Goal: Transaction & Acquisition: Purchase product/service

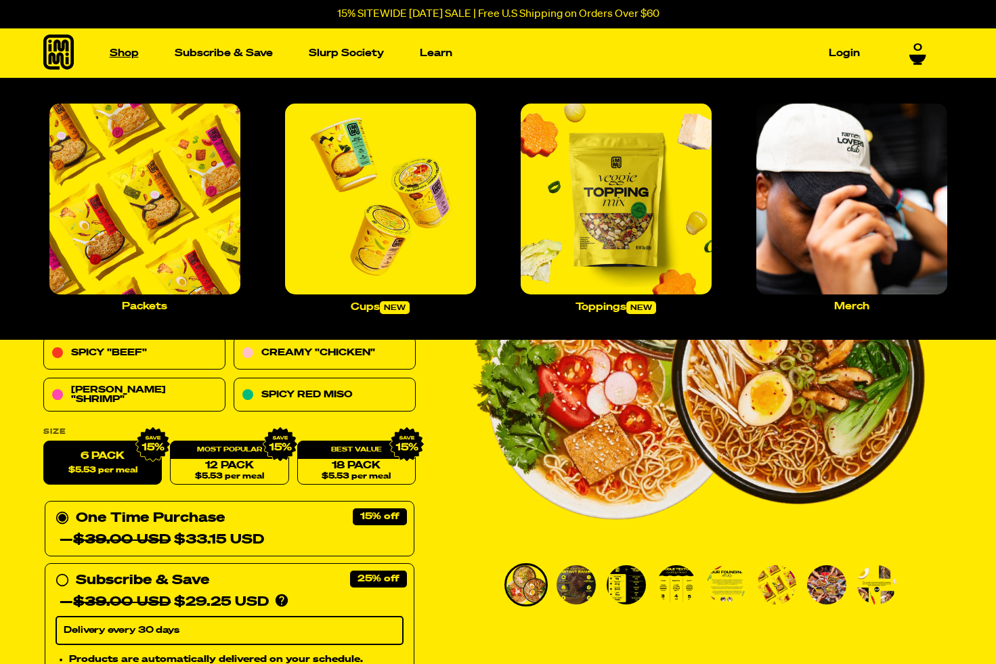
click at [131, 53] on link "Shop" at bounding box center [124, 53] width 40 height 21
click at [127, 56] on link "Shop" at bounding box center [124, 53] width 40 height 21
click at [150, 221] on img "Main navigation" at bounding box center [144, 199] width 191 height 191
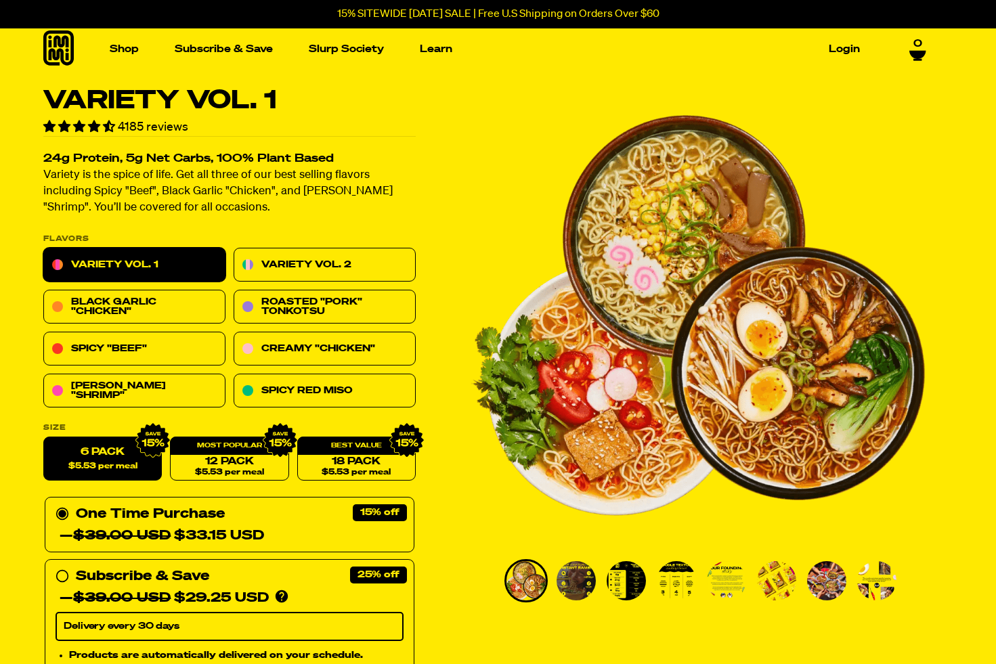
scroll to position [4, 0]
click at [117, 464] on span "$5.53 per meal" at bounding box center [102, 467] width 69 height 9
click at [44, 438] on input "6 Pack $5.53 per meal" at bounding box center [43, 437] width 1 height 1
click at [299, 515] on div "One Time Purchase — $39.00 USD $33.15 USD" at bounding box center [230, 525] width 348 height 43
click at [64, 504] on input "One Time Purchase — $39.00 USD $33.15 USD" at bounding box center [60, 504] width 9 height 0
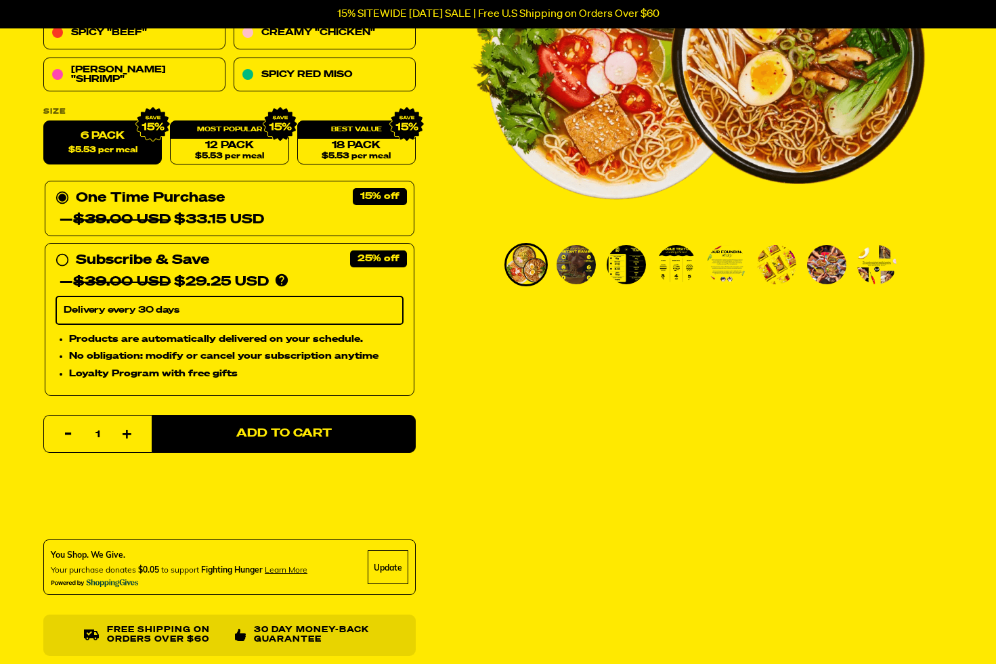
scroll to position [323, 0]
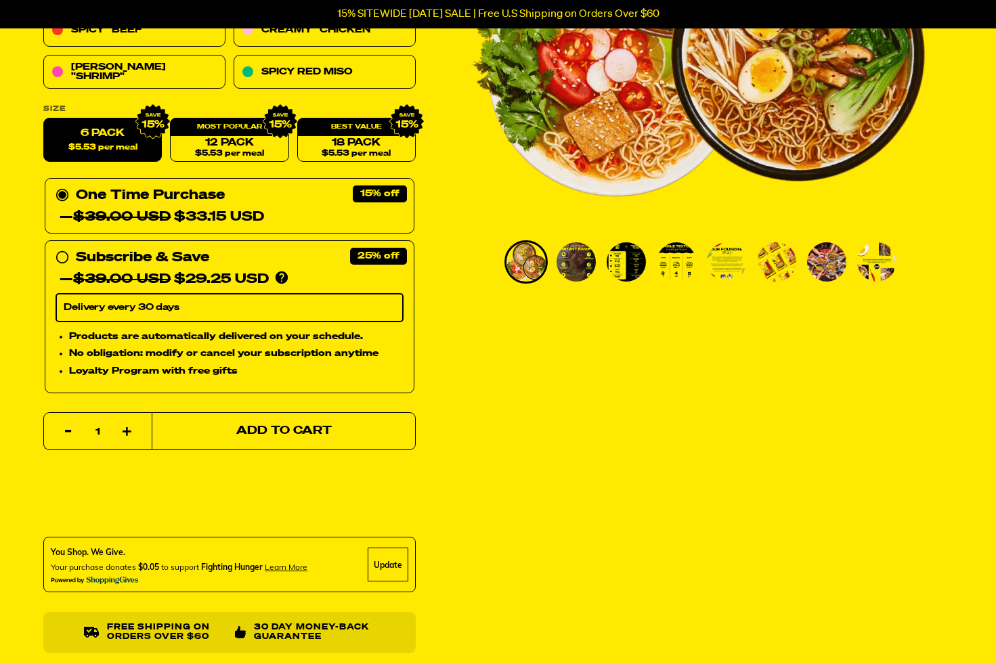
click at [286, 439] on button "Add to Cart" at bounding box center [284, 431] width 264 height 38
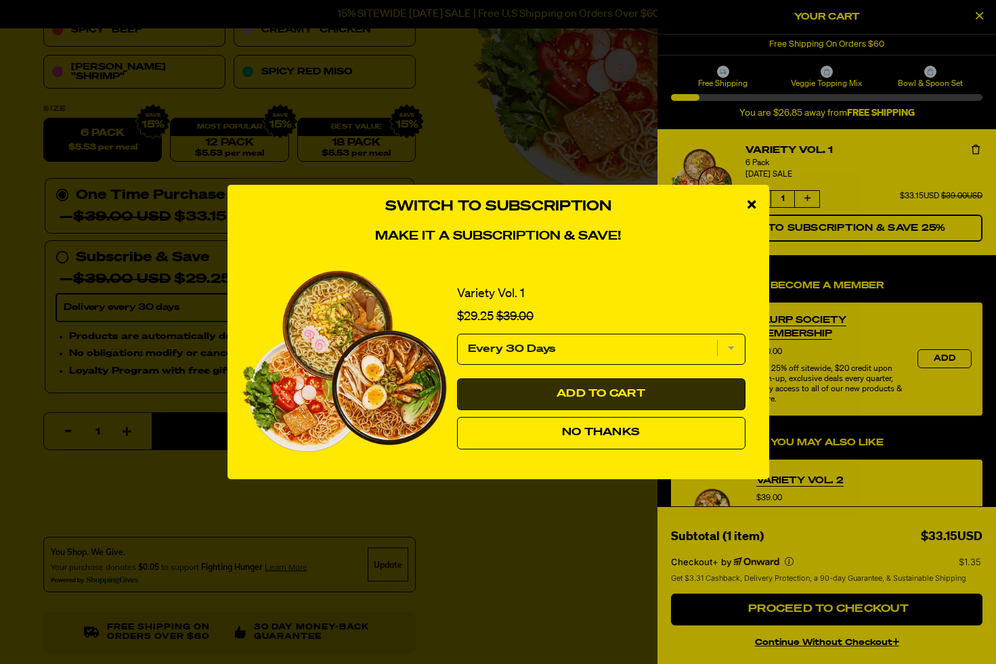
click at [575, 406] on button "Add to Cart" at bounding box center [601, 395] width 288 height 33
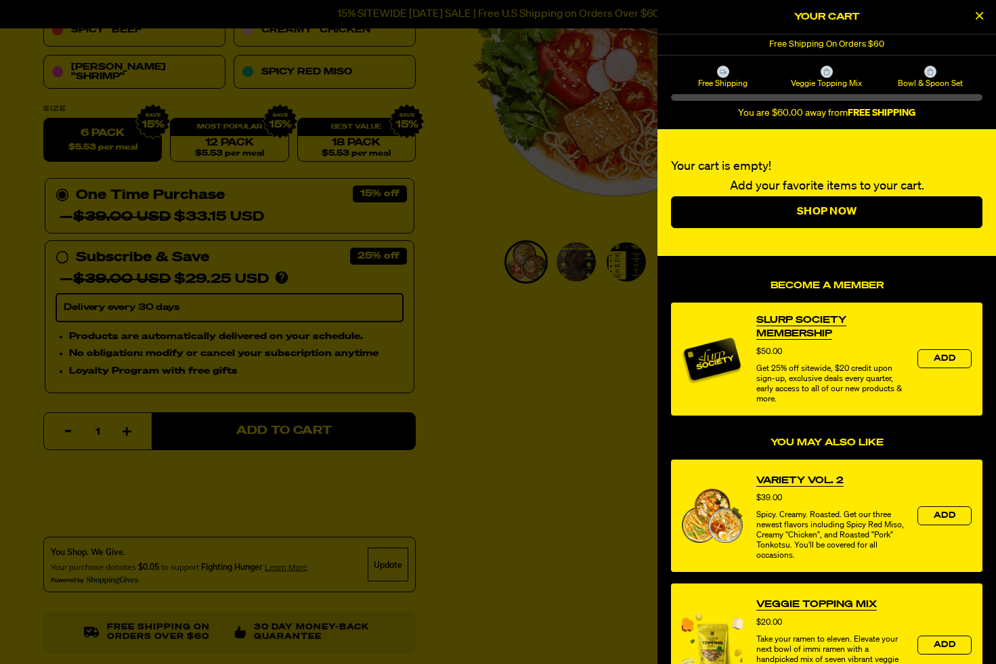
select select "Every 30 Days"
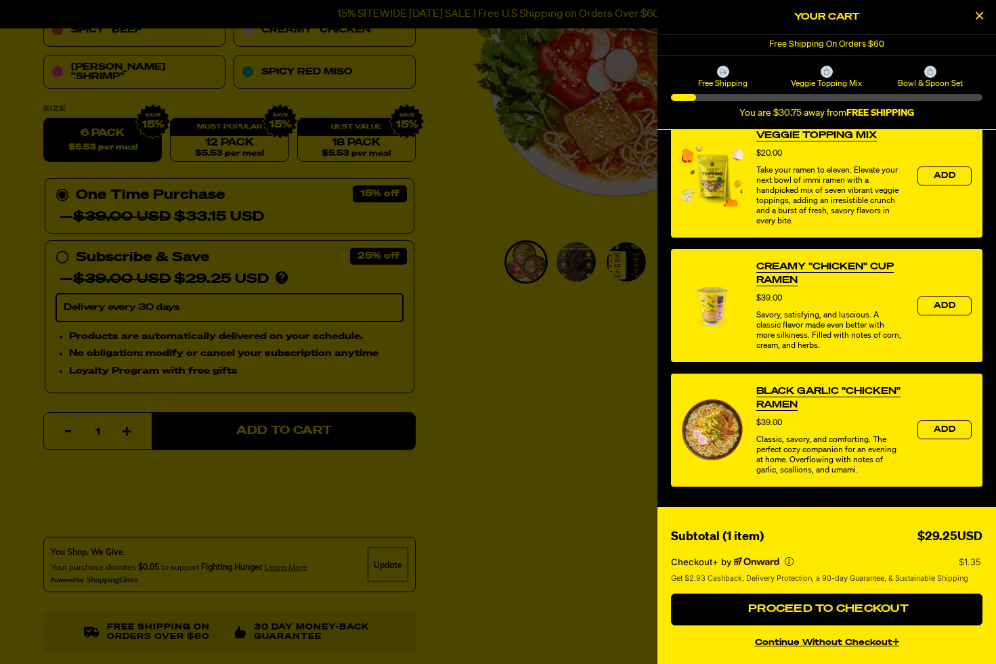
scroll to position [457, 0]
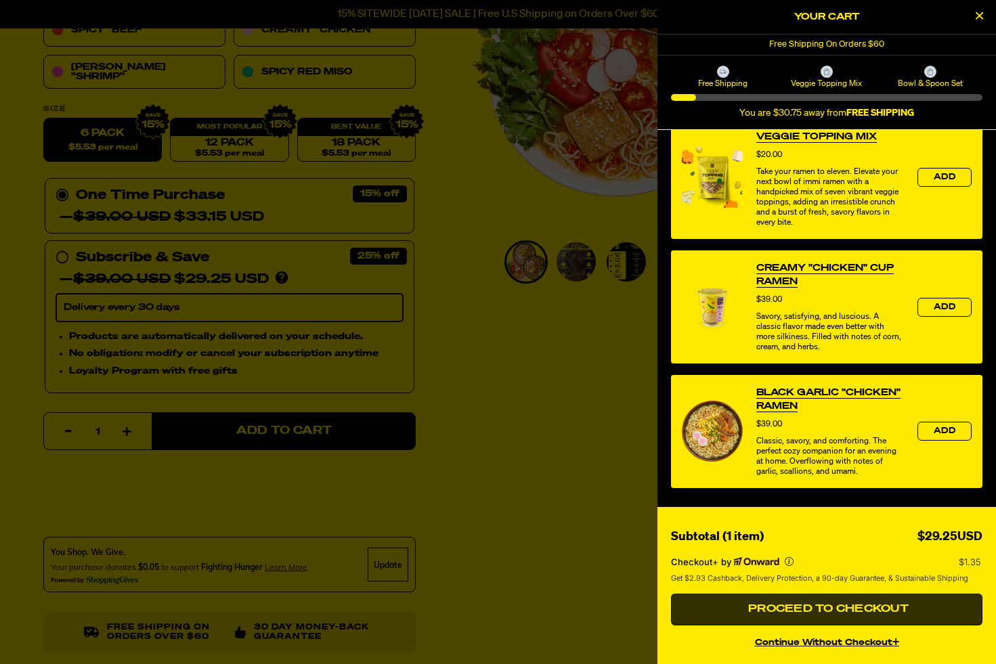
click at [901, 614] on span "Proceed to Checkout" at bounding box center [827, 609] width 164 height 11
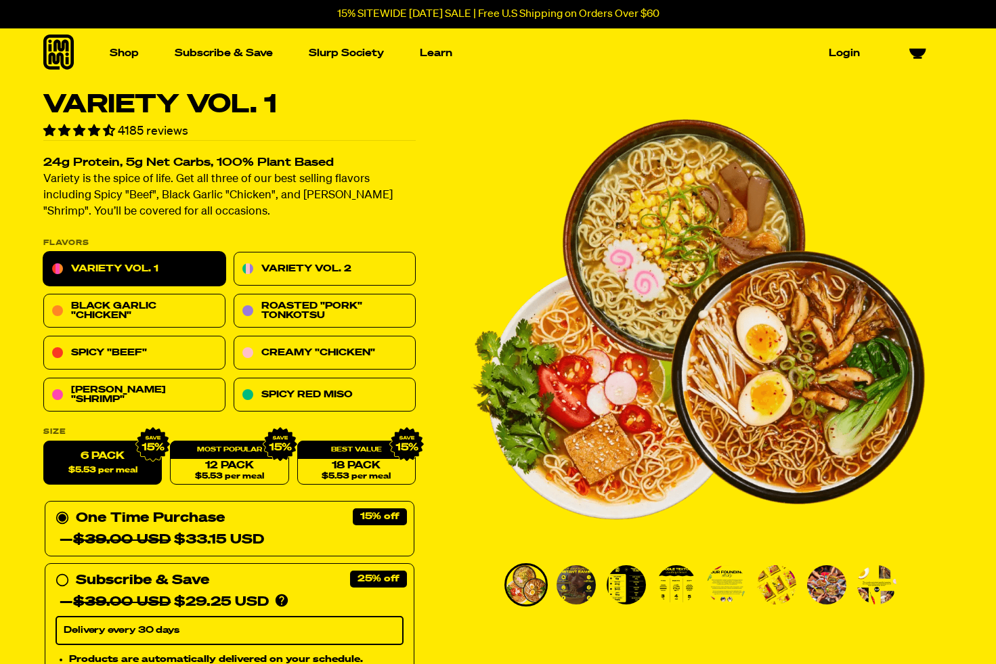
select select "Every 30 Days"
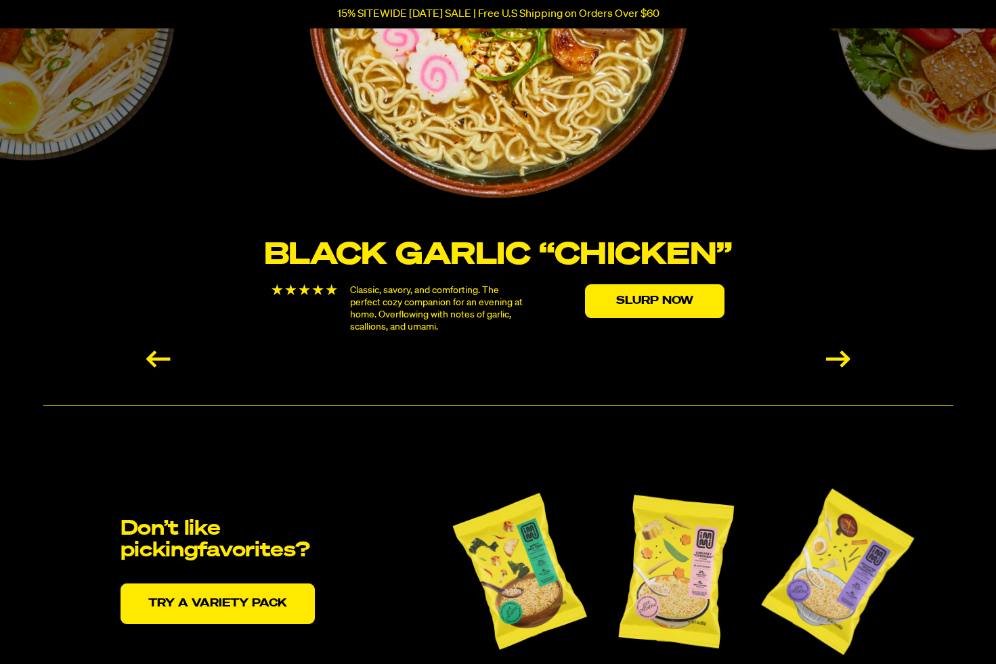
scroll to position [2706, 0]
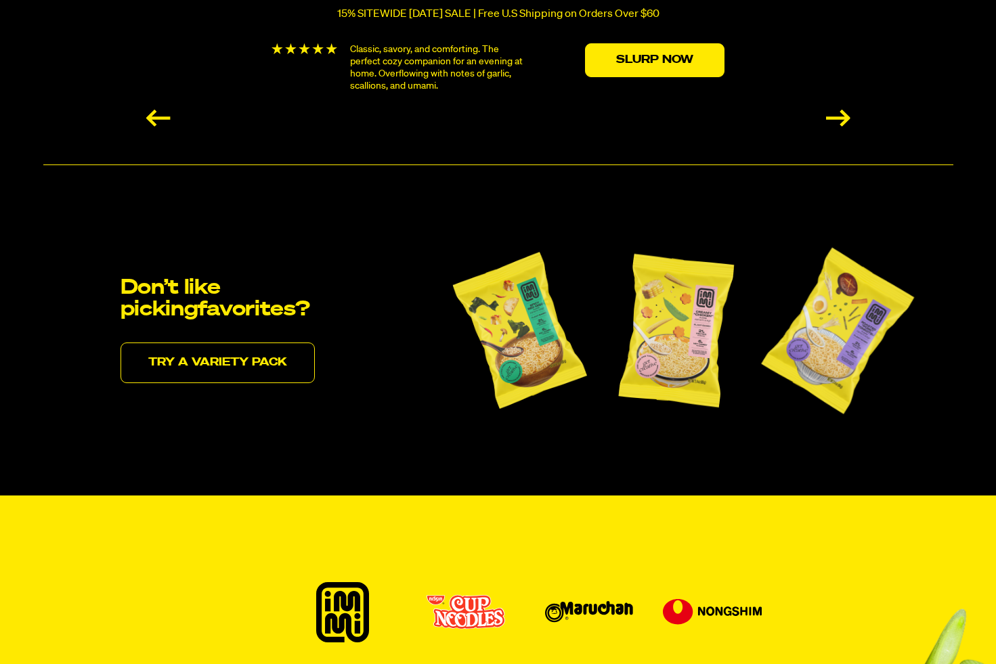
click at [255, 369] on link "Try a variety pack" at bounding box center [218, 363] width 194 height 41
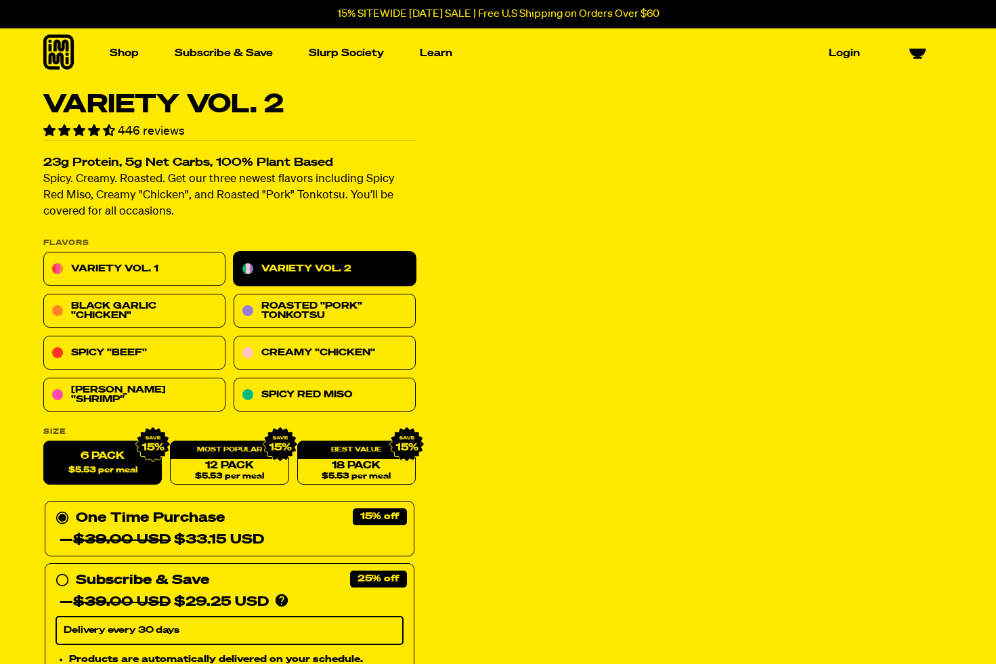
select select "Every 30 Days"
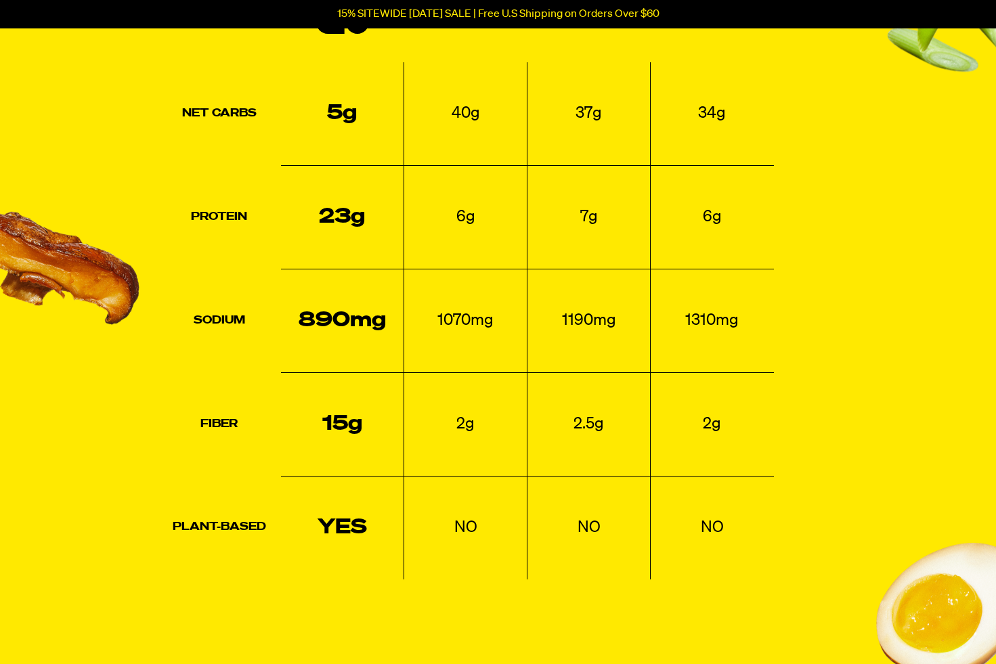
scroll to position [1488, 0]
